Goal: Transaction & Acquisition: Purchase product/service

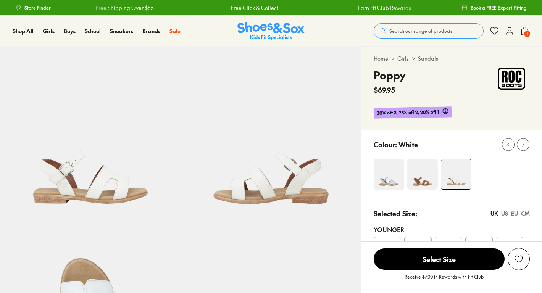
select select "*"
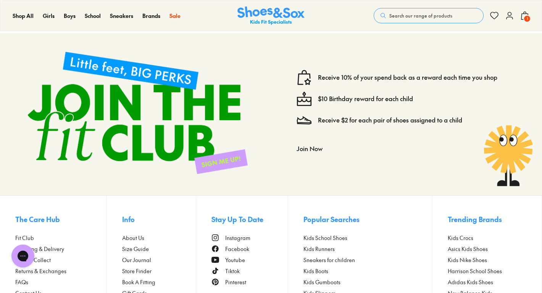
scroll to position [1393, 0]
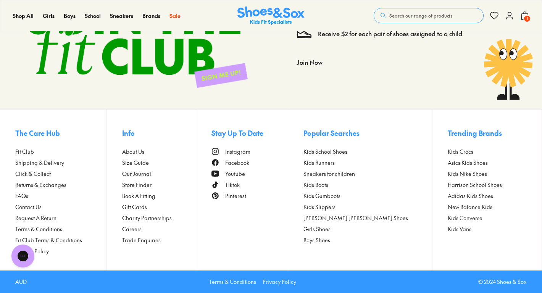
click at [21, 195] on span "FAQs" at bounding box center [21, 196] width 13 height 8
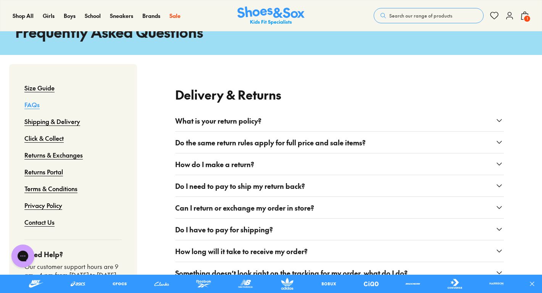
click at [70, 123] on link "Shipping & Delivery" at bounding box center [52, 121] width 56 height 17
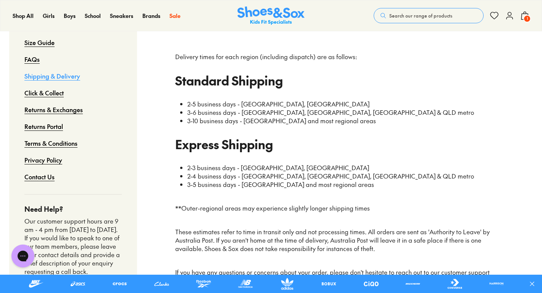
scroll to position [114, 0]
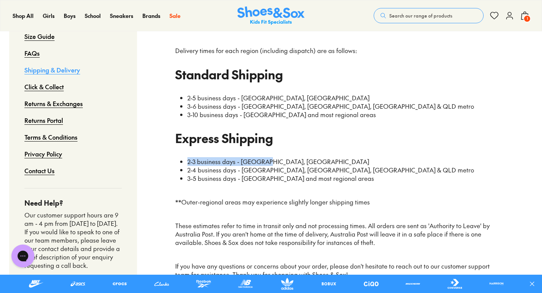
drag, startPoint x: 186, startPoint y: 164, endPoint x: 279, endPoint y: 165, distance: 92.8
click at [279, 165] on ul "2-3 business days - VIC, NSW 2-4 business days - ACT, SA, TAS & QLD metro 3-5 b…" at bounding box center [342, 170] width 323 height 25
click at [279, 165] on li "2-3 business days - VIC, NSW" at bounding box center [346, 162] width 317 height 8
